Goal: Task Accomplishment & Management: Manage account settings

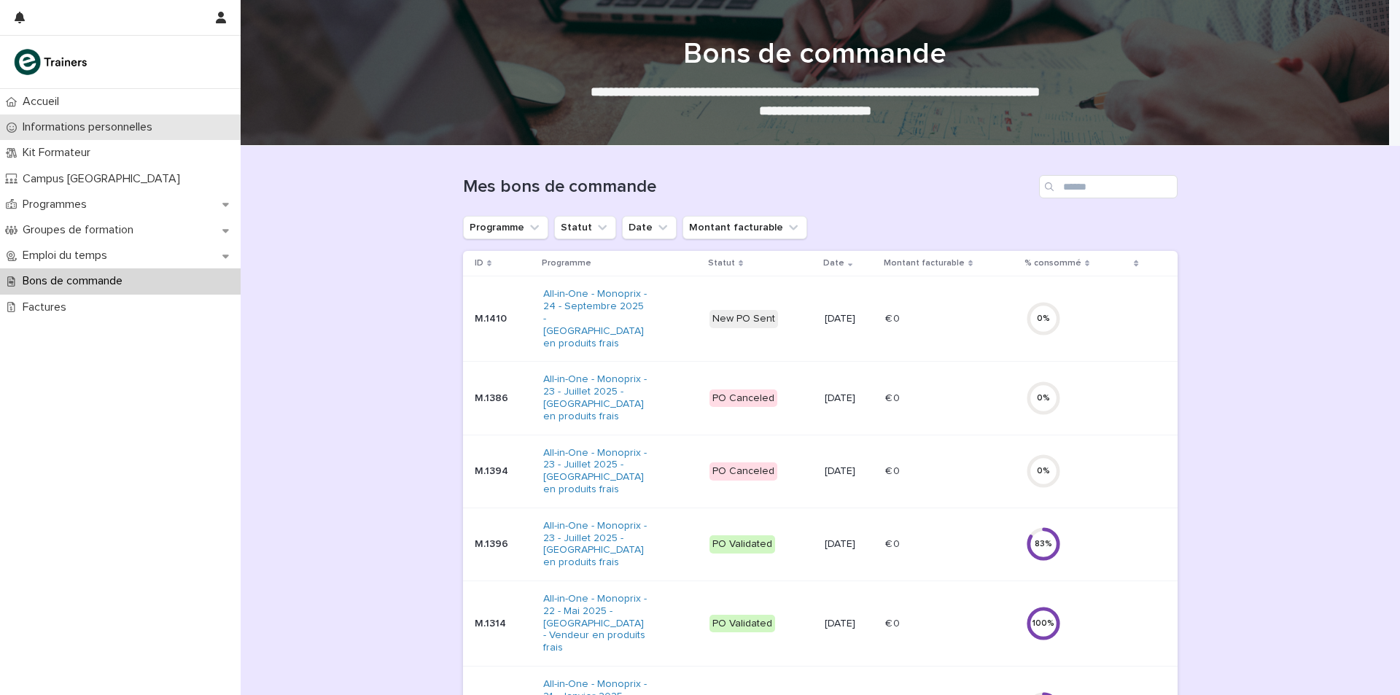
click at [55, 120] on p "Informations personnelles" at bounding box center [90, 127] width 147 height 14
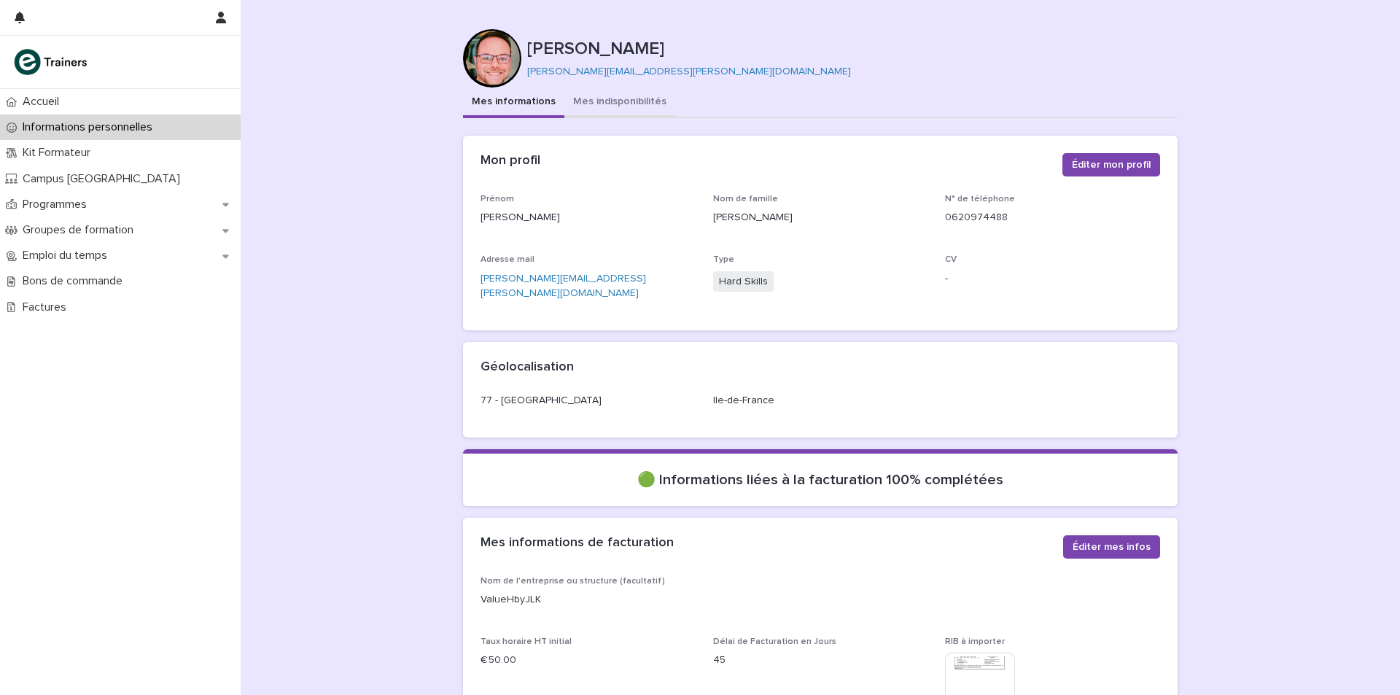
click at [623, 102] on button "Mes indisponibilités" at bounding box center [619, 102] width 111 height 31
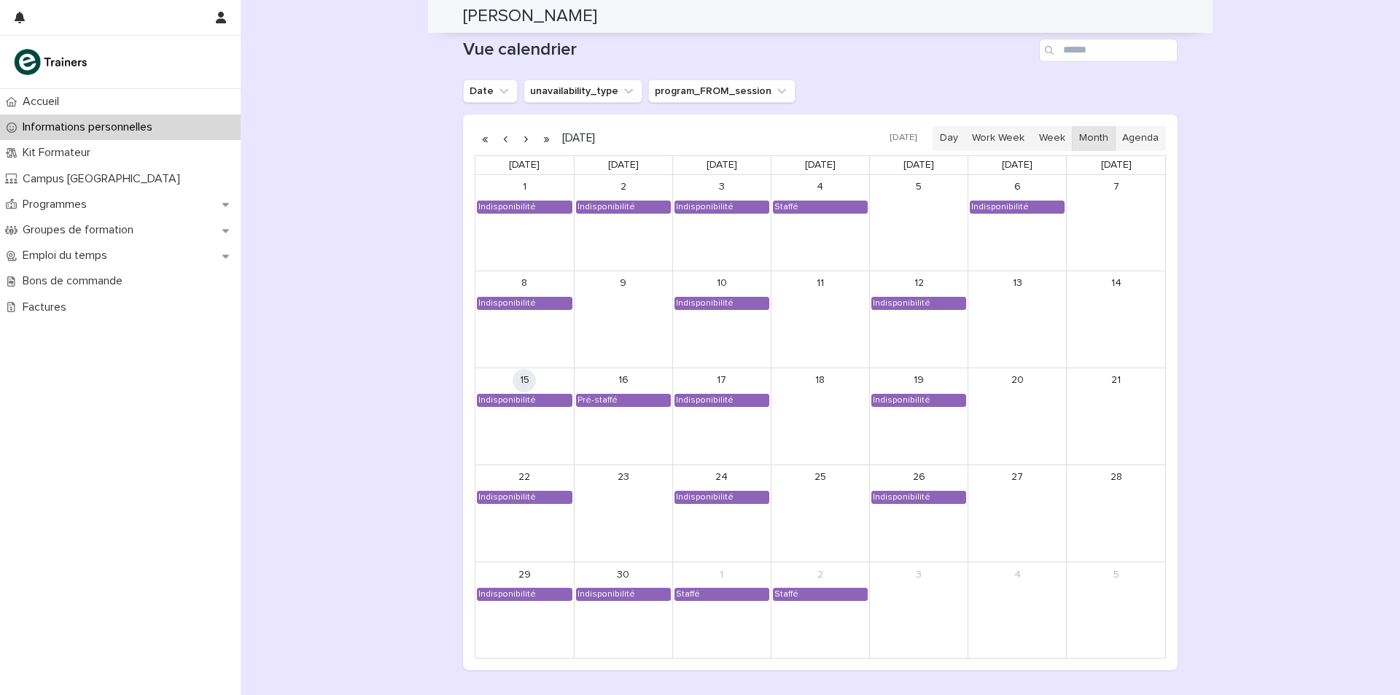
scroll to position [1240, 0]
